Goal: Task Accomplishment & Management: Manage account settings

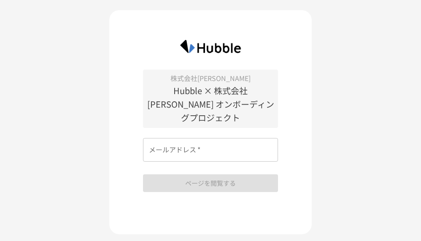
click at [222, 197] on div "株式会社兼子 Hubble × 株式会社兼子 オンボーディングプロジェクト メールアドレス   * メールアドレス   * ページを閲覧する" at bounding box center [210, 122] width 203 height 224
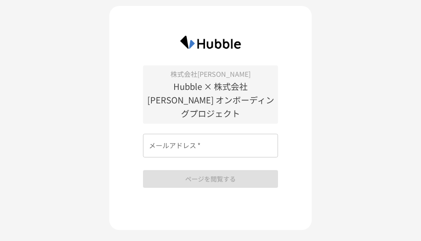
scroll to position [11, 0]
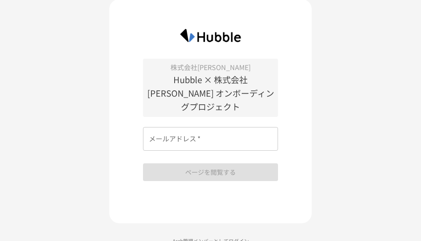
click at [205, 237] on p "Arch管理メンバーとしてログイン" at bounding box center [210, 241] width 203 height 8
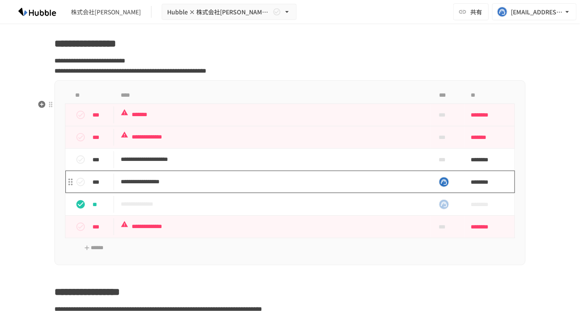
scroll to position [1452, 0]
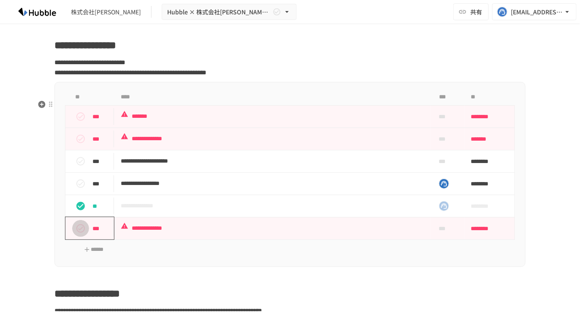
click at [77, 233] on icon "status" at bounding box center [80, 228] width 8 height 8
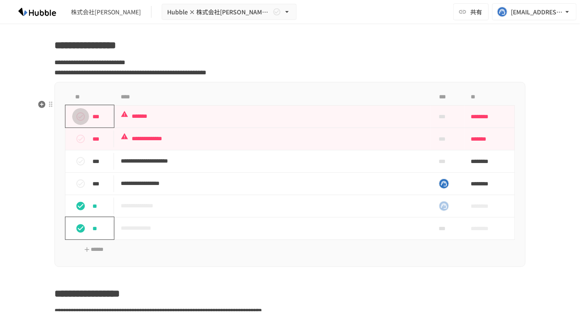
click at [72, 125] on button "status" at bounding box center [80, 116] width 17 height 17
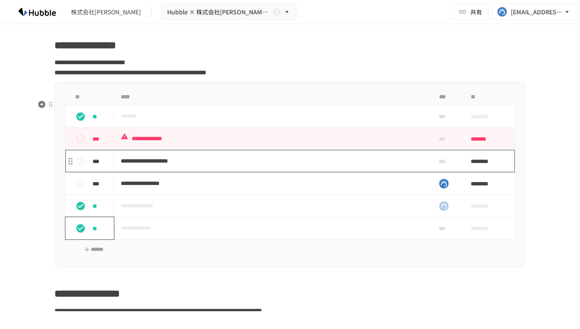
click at [288, 166] on p "**********" at bounding box center [272, 161] width 303 height 11
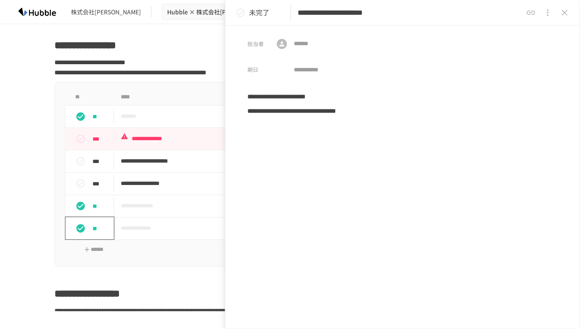
click at [565, 10] on icon "close drawer" at bounding box center [565, 13] width 10 height 10
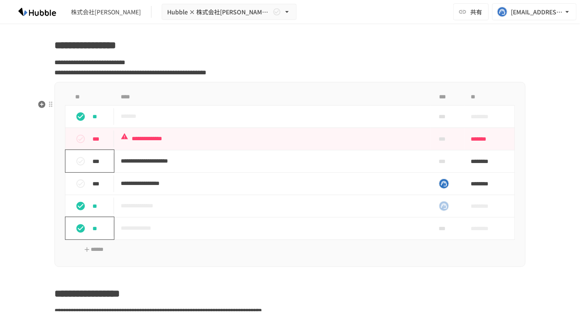
click at [76, 165] on icon "status" at bounding box center [80, 161] width 8 height 8
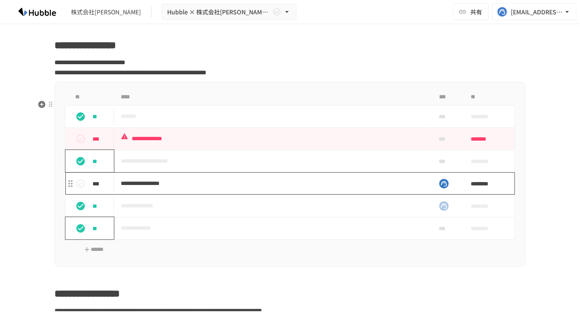
click at [293, 189] on p "**********" at bounding box center [272, 183] width 303 height 11
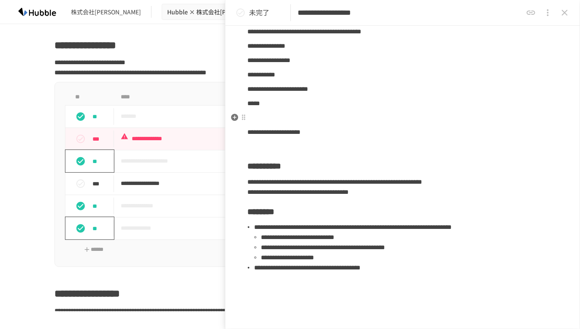
scroll to position [43, 0]
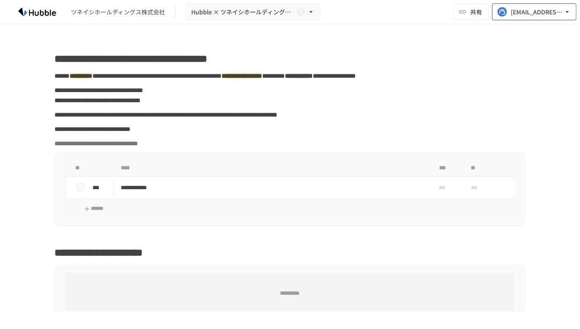
click at [567, 11] on icon "button" at bounding box center [567, 12] width 8 height 8
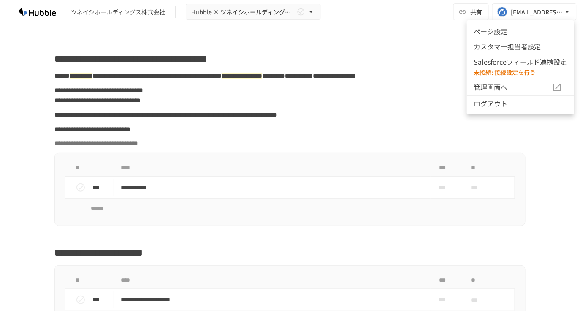
click at [511, 97] on li "ログアウト" at bounding box center [520, 103] width 107 height 16
